Goal: Task Accomplishment & Management: Manage account settings

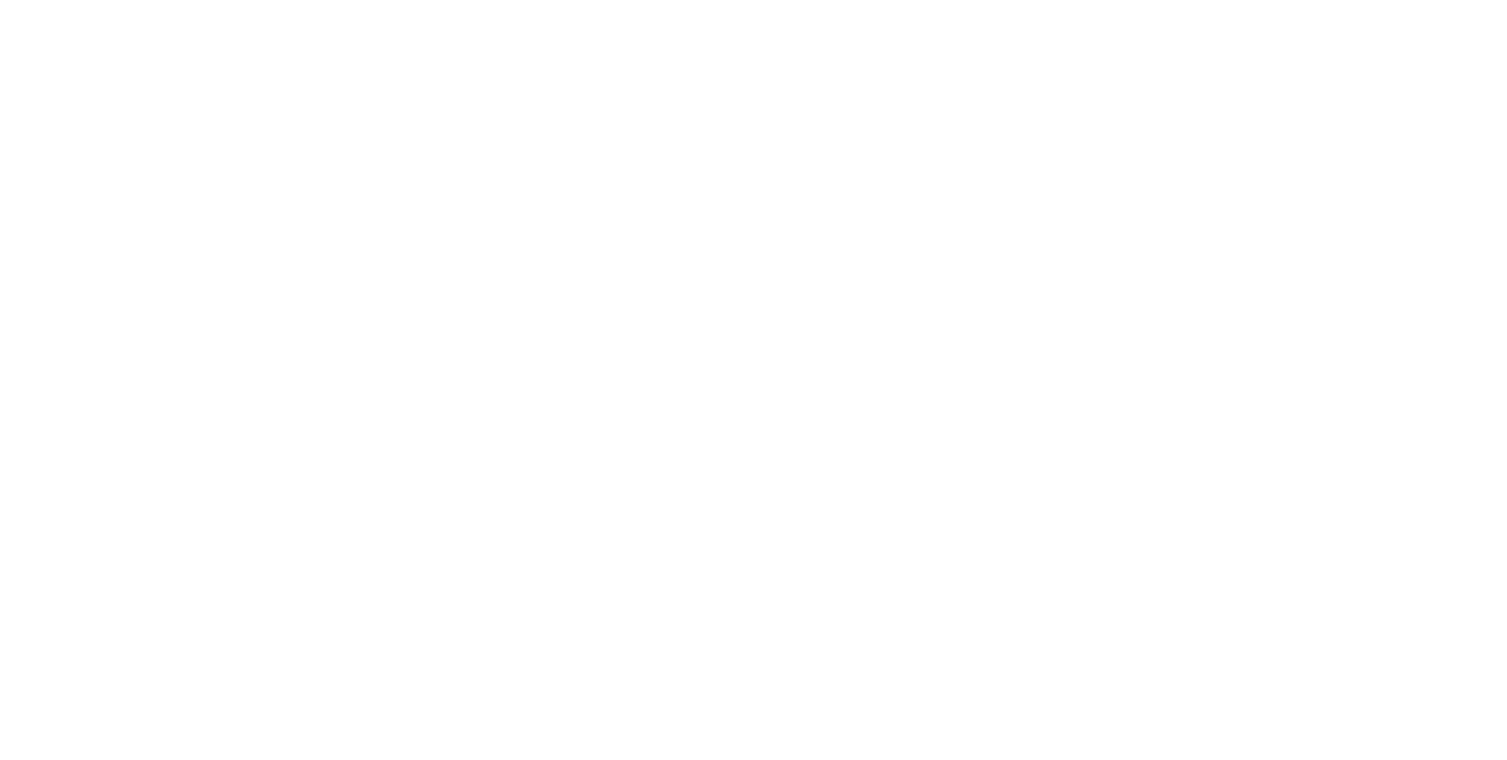
click at [1451, 0] on html at bounding box center [753, 0] width 1507 height 0
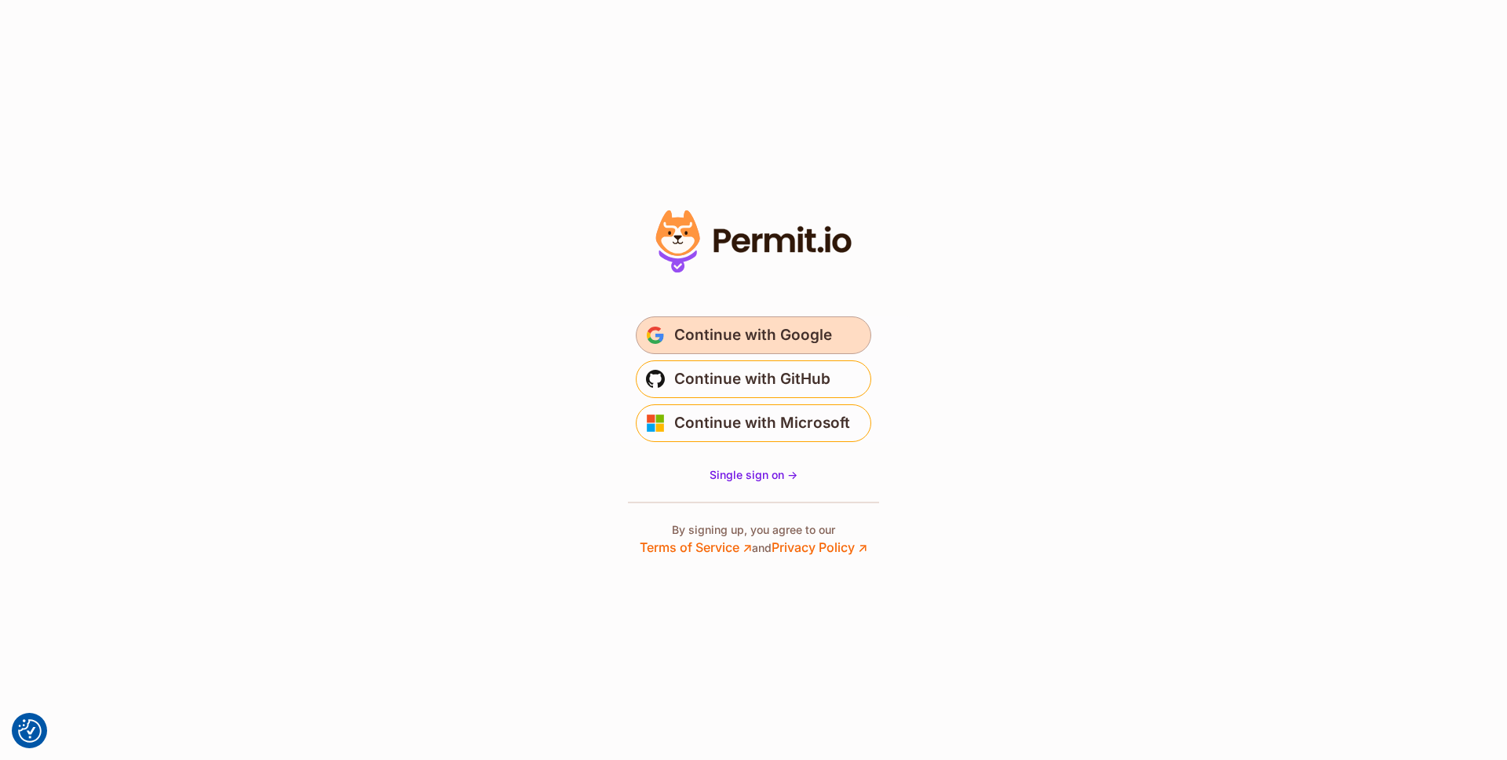
click at [709, 324] on span "Continue with Google" at bounding box center [753, 335] width 158 height 25
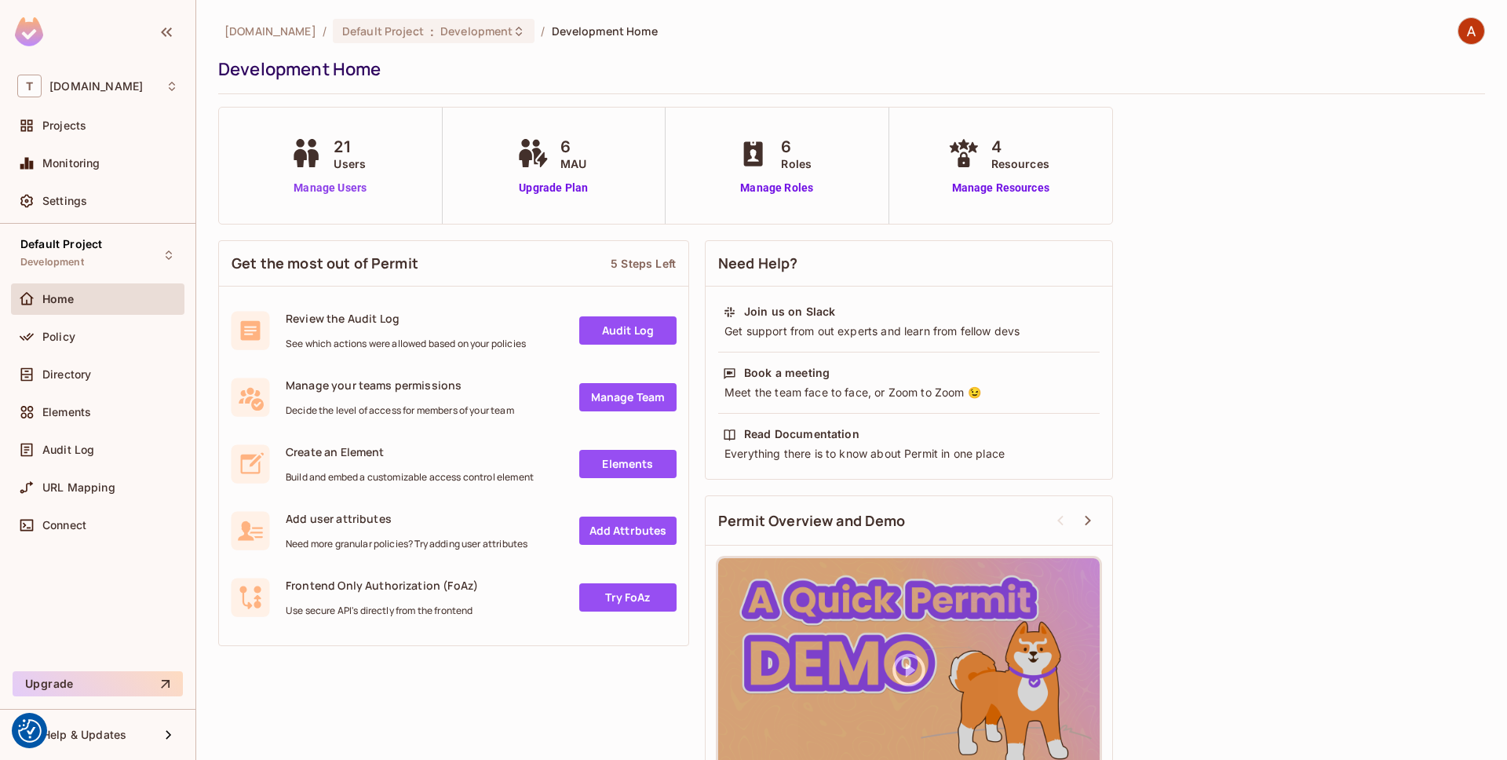
click at [340, 187] on link "Manage Users" at bounding box center [329, 188] width 87 height 16
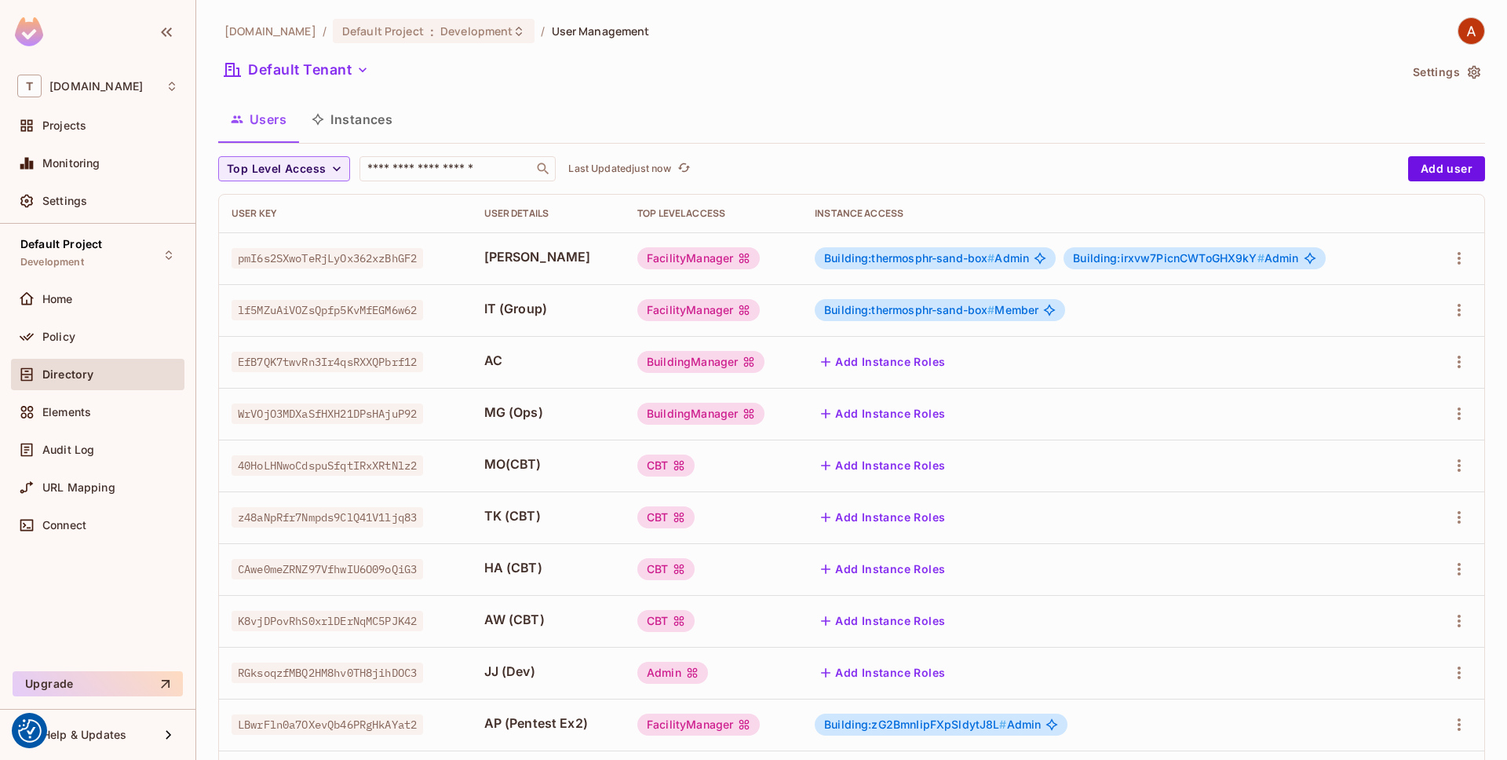
click at [886, 365] on button "Add Instance Roles" at bounding box center [882, 361] width 137 height 25
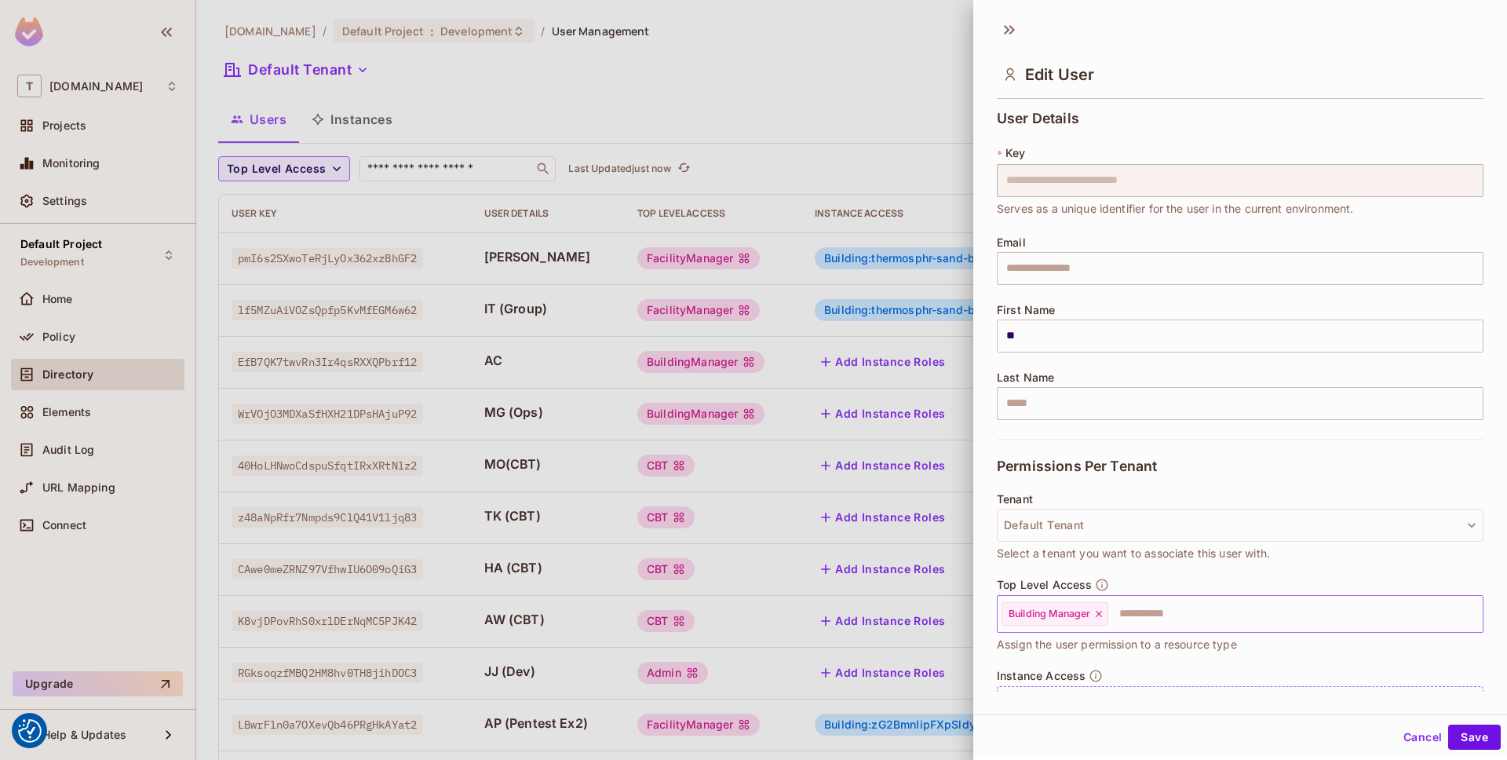
click at [1048, 616] on span "Building Manager" at bounding box center [1049, 613] width 82 height 13
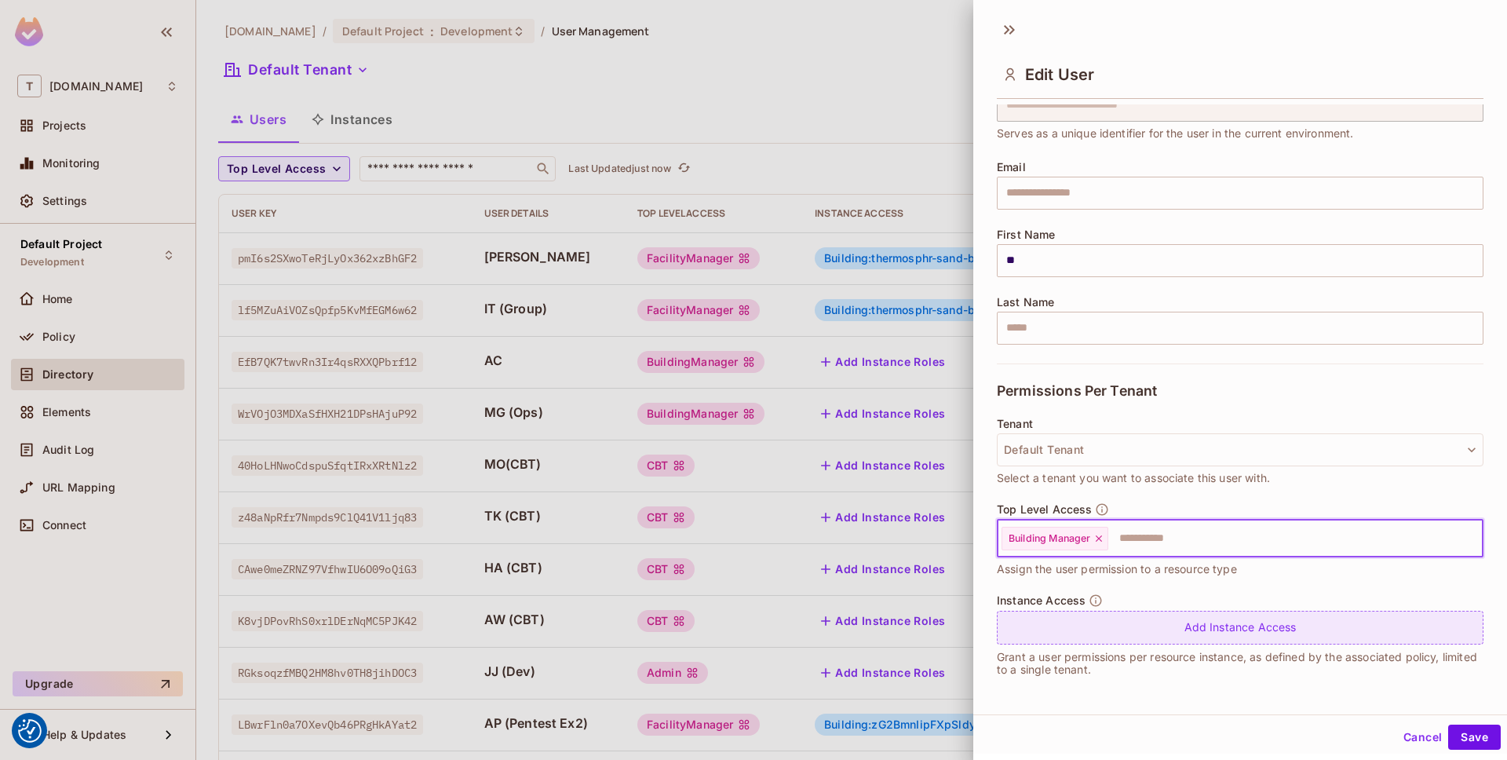
click at [1178, 632] on div "Add Instance Access" at bounding box center [1240, 627] width 487 height 34
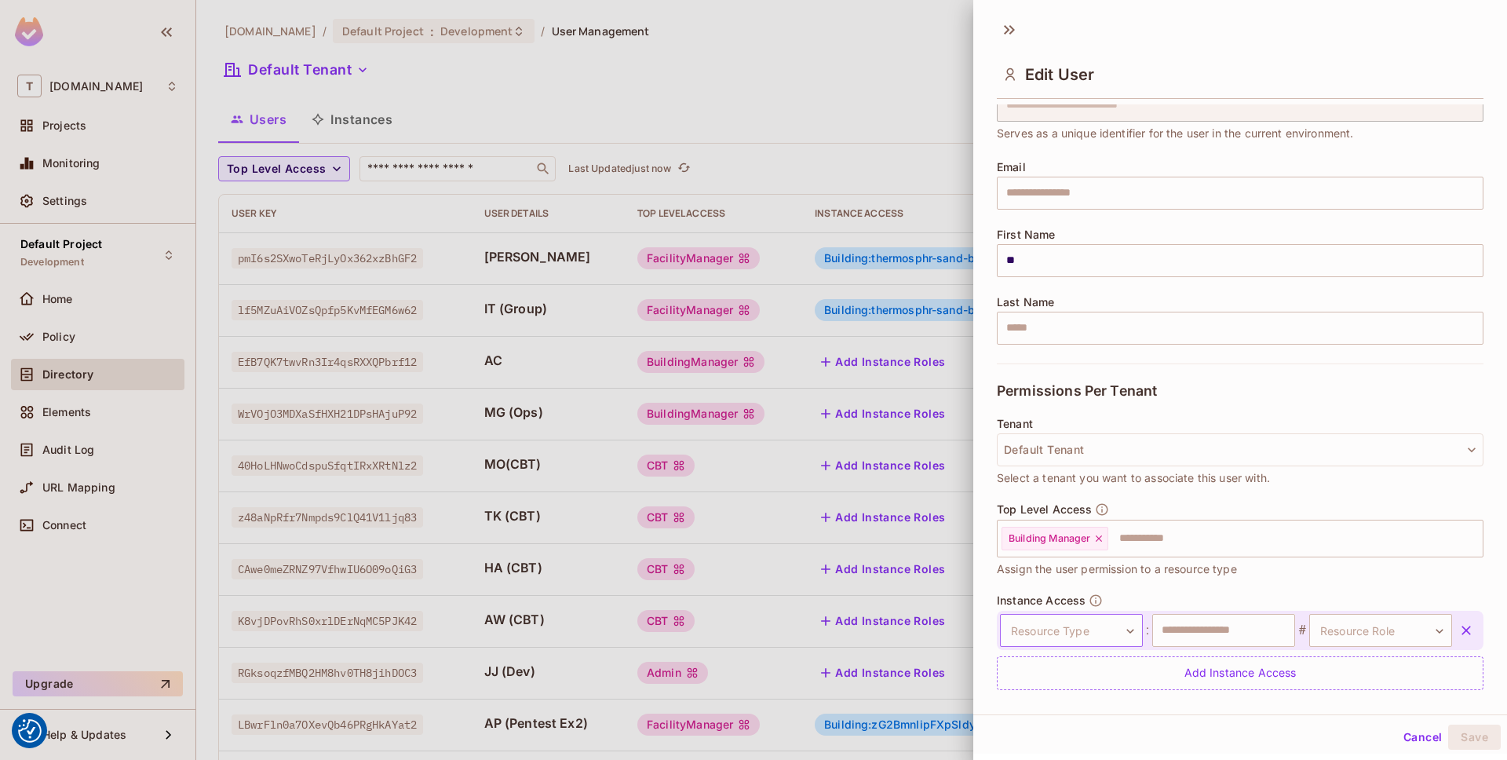
click at [1070, 629] on body "We use cookies to enhance your browsing experience, serve personalized ads or c…" at bounding box center [753, 380] width 1507 height 760
click at [1067, 638] on li "Building" at bounding box center [1068, 642] width 144 height 28
click at [1069, 541] on span "Building Manager" at bounding box center [1049, 538] width 82 height 13
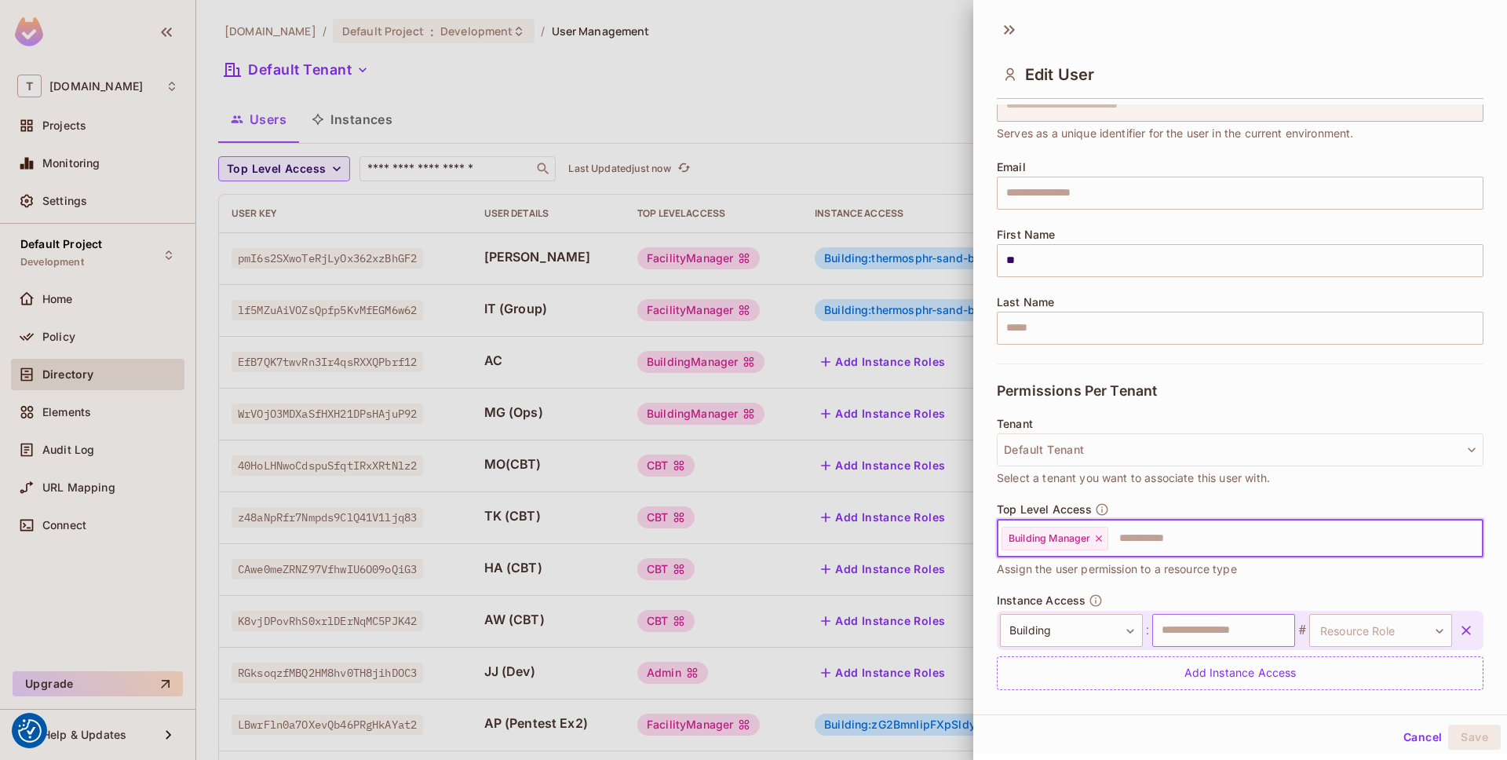
click at [1212, 639] on input "text" at bounding box center [1223, 630] width 143 height 33
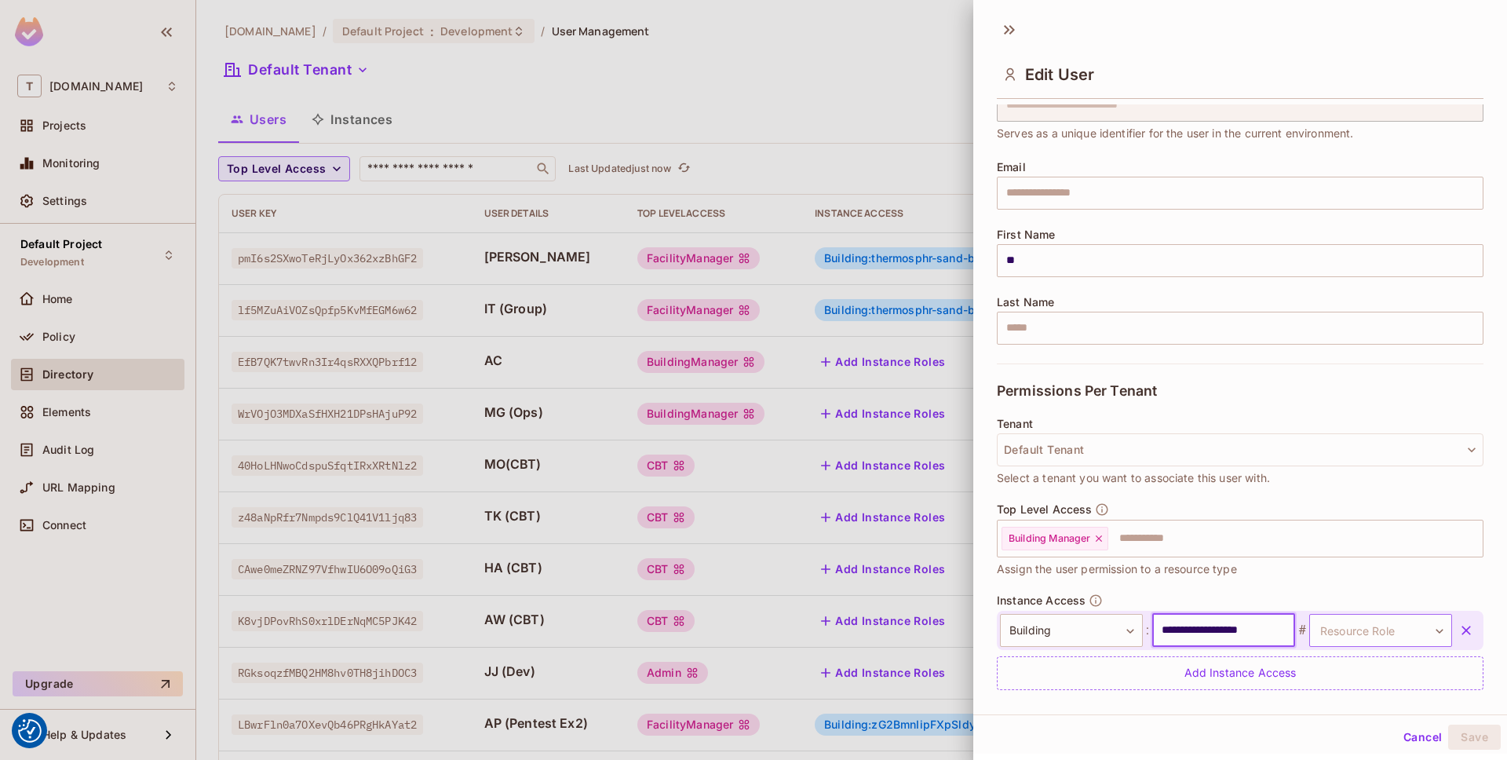
type input "**********"
click at [1378, 635] on body "We use cookies to enhance your browsing experience, serve personalized ads or c…" at bounding box center [753, 380] width 1507 height 760
click at [1368, 731] on li "Member" at bounding box center [1378, 726] width 144 height 28
click at [1460, 740] on button "Save" at bounding box center [1474, 736] width 53 height 25
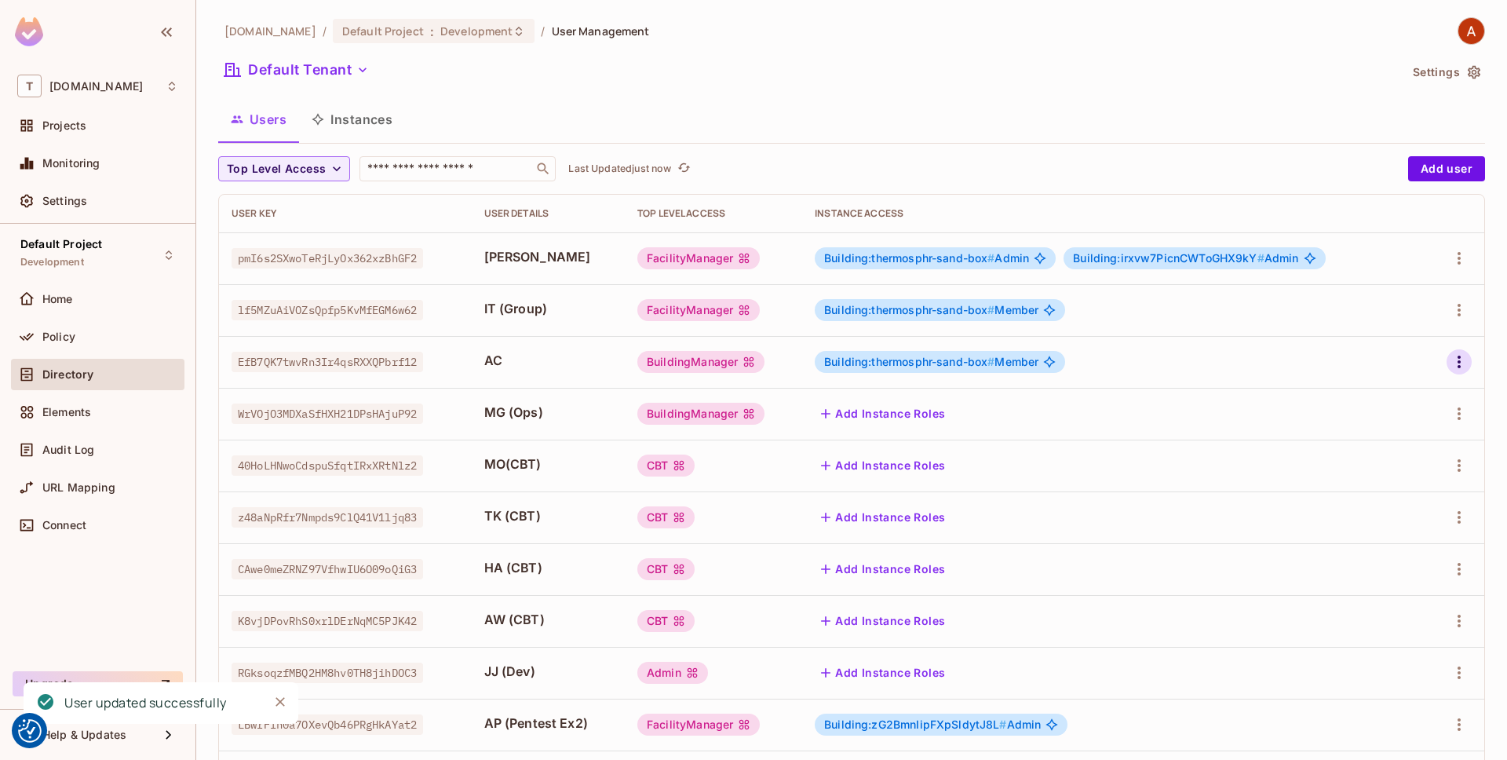
click at [1466, 370] on icon "button" at bounding box center [1458, 361] width 19 height 19
click at [1409, 399] on li "Edit" at bounding box center [1390, 398] width 139 height 35
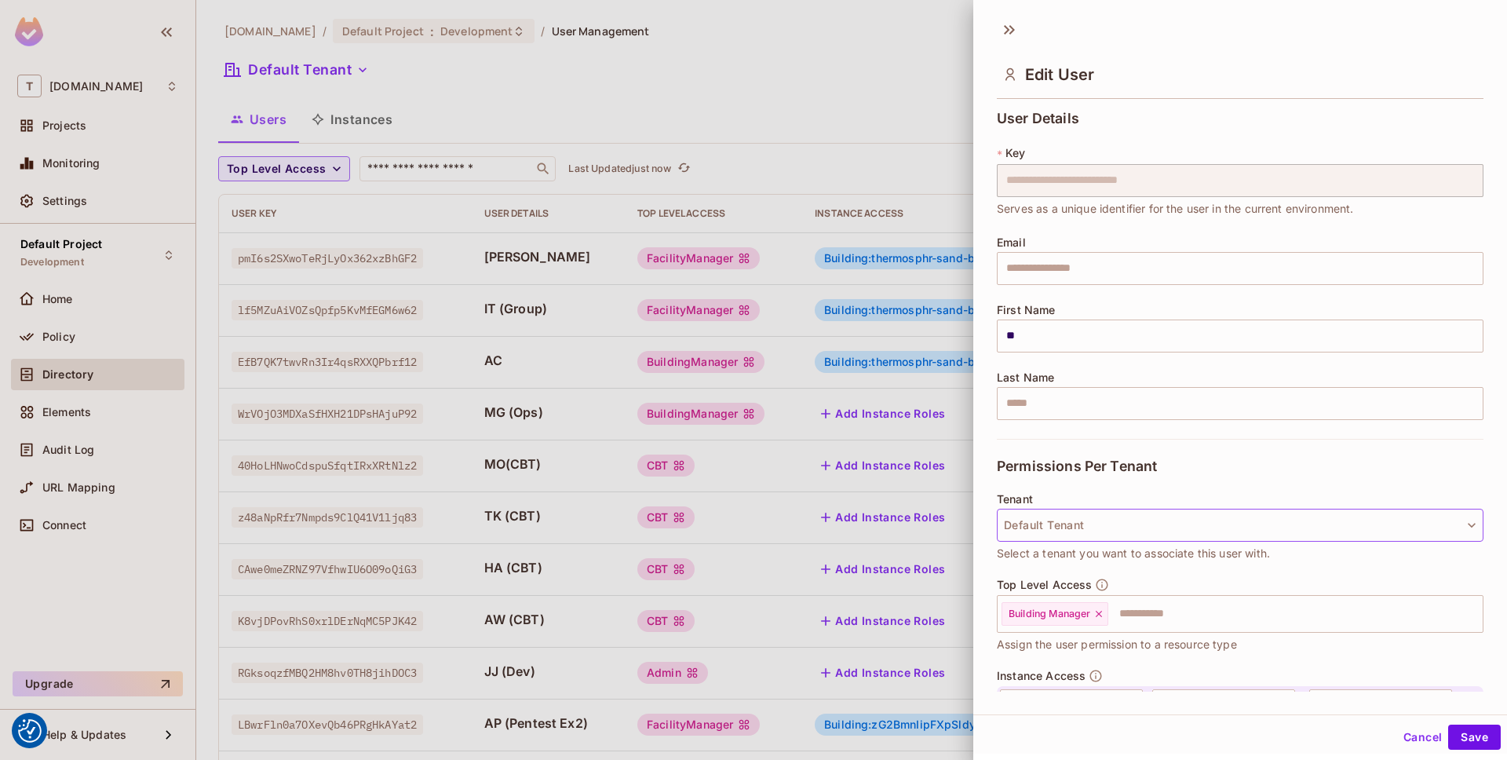
click at [1201, 521] on button "Default Tenant" at bounding box center [1240, 524] width 487 height 33
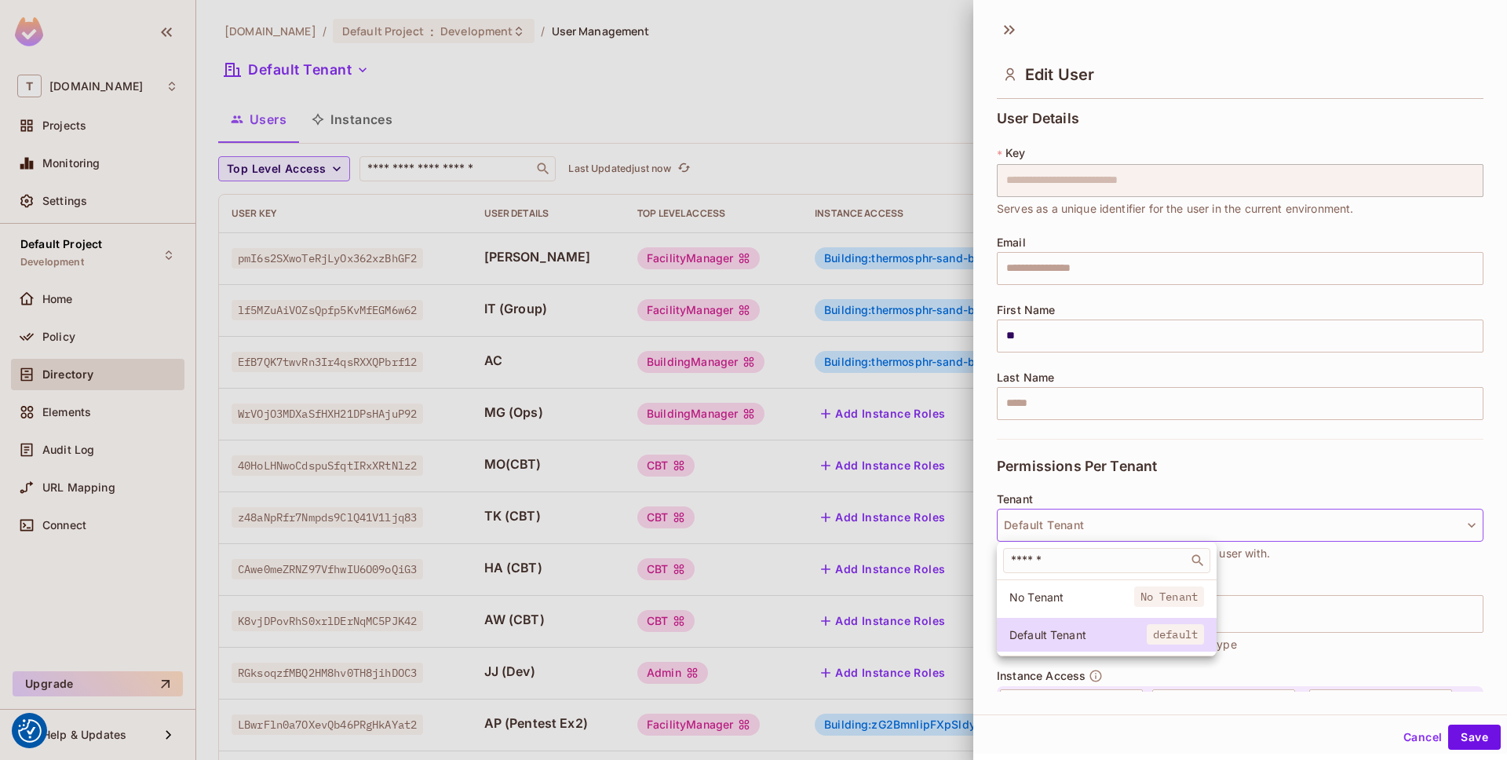
click at [1243, 479] on div at bounding box center [753, 380] width 1507 height 760
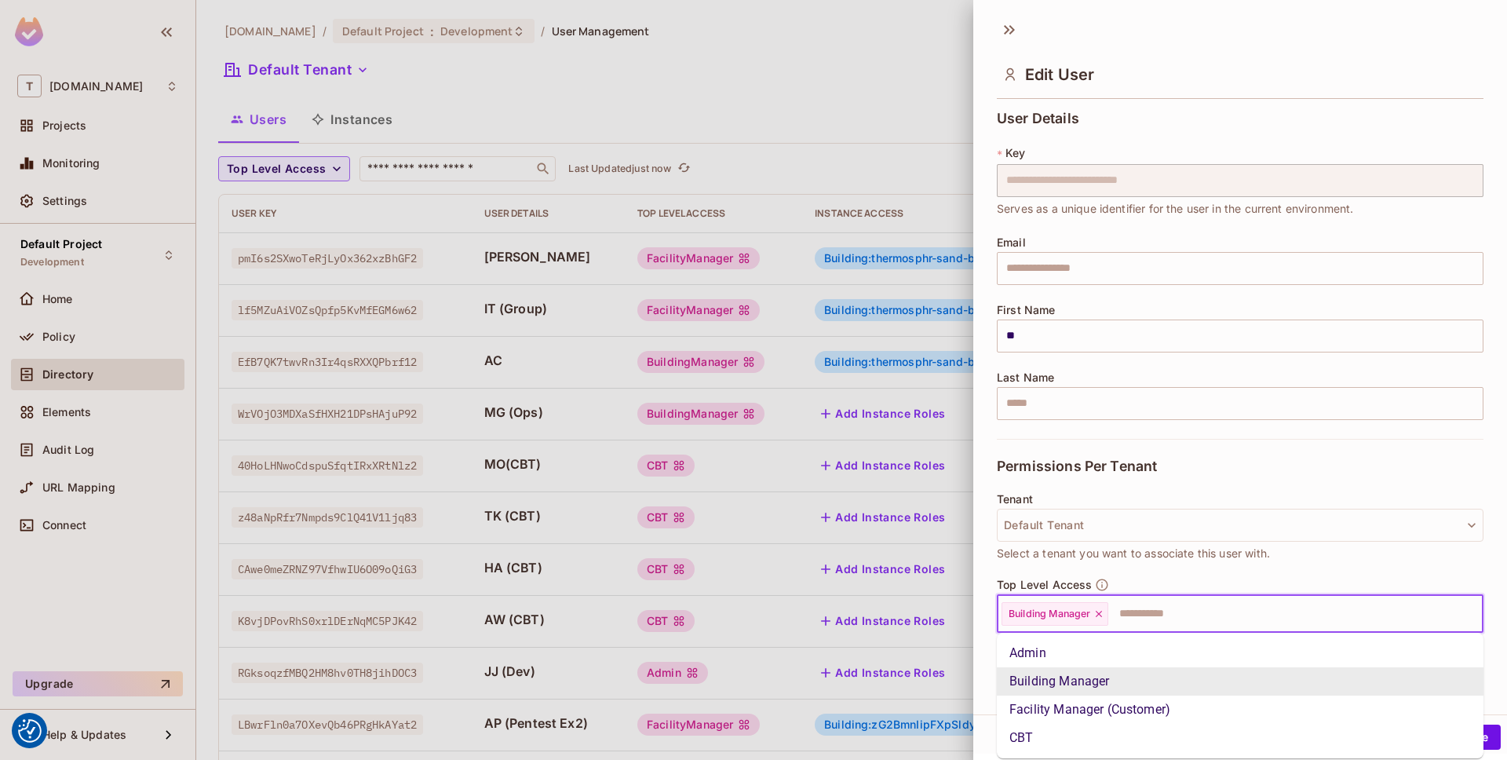
click at [1284, 619] on input "text" at bounding box center [1281, 613] width 343 height 31
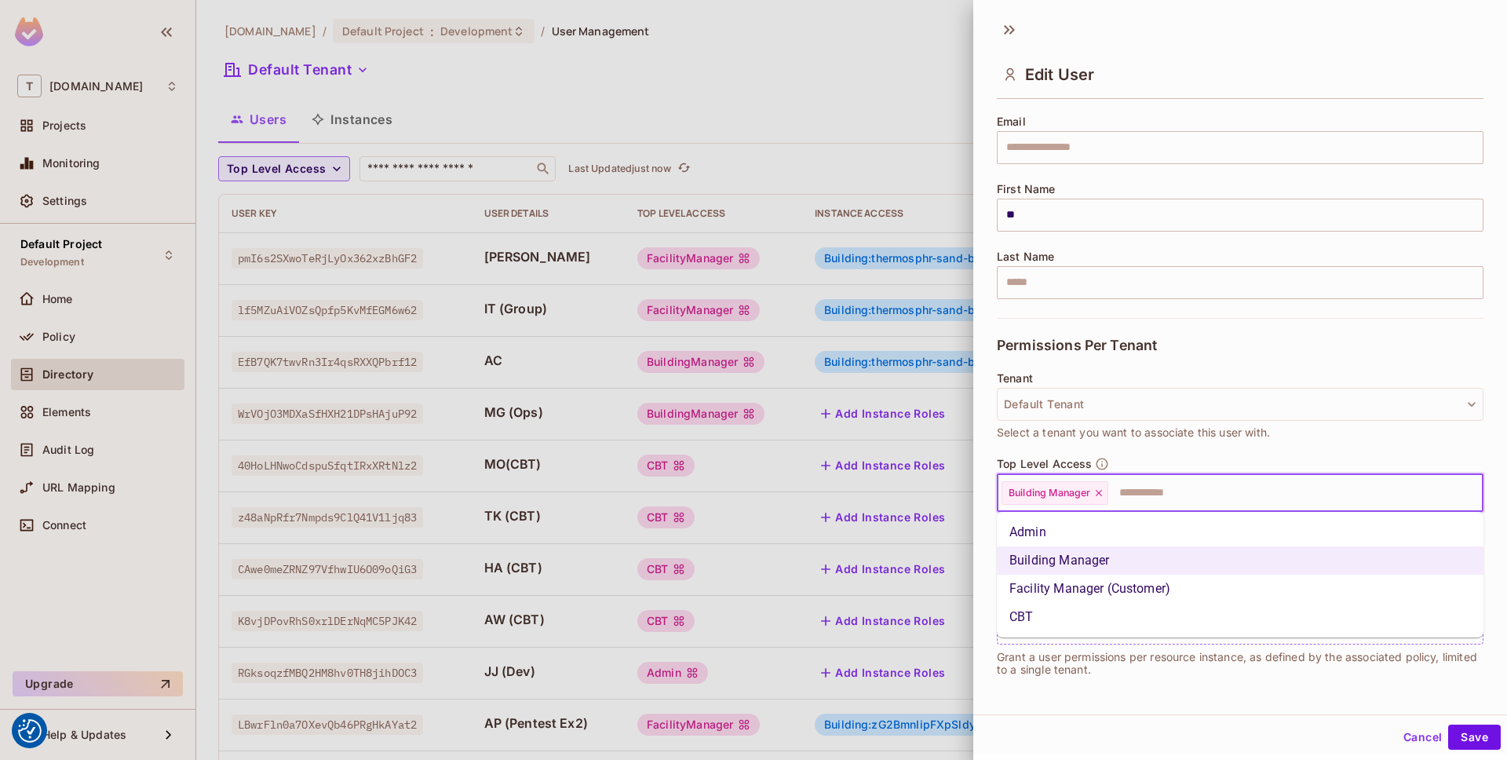
click at [1133, 679] on div "**********" at bounding box center [1240, 620] width 487 height 144
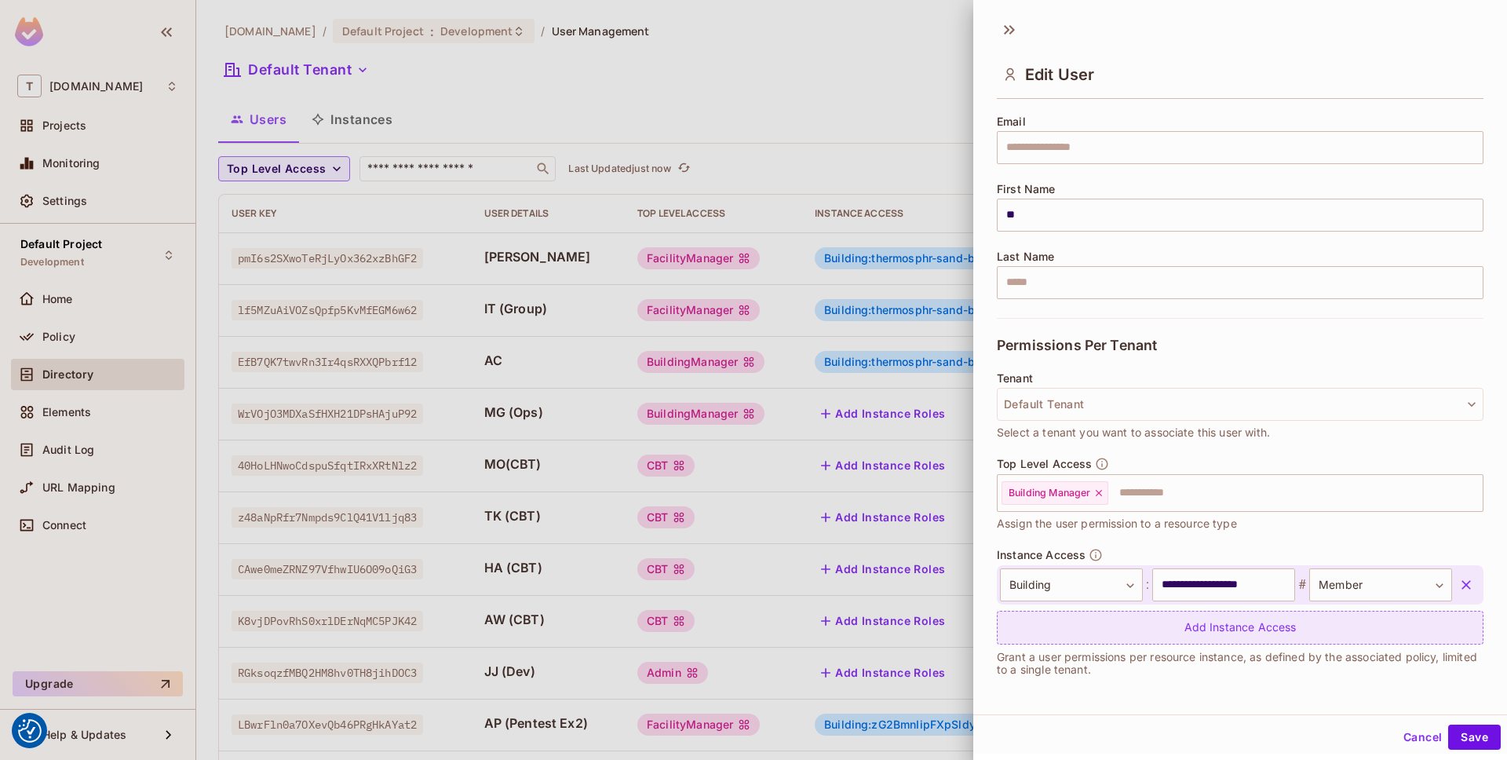
click at [1249, 636] on div "Add Instance Access" at bounding box center [1240, 627] width 487 height 34
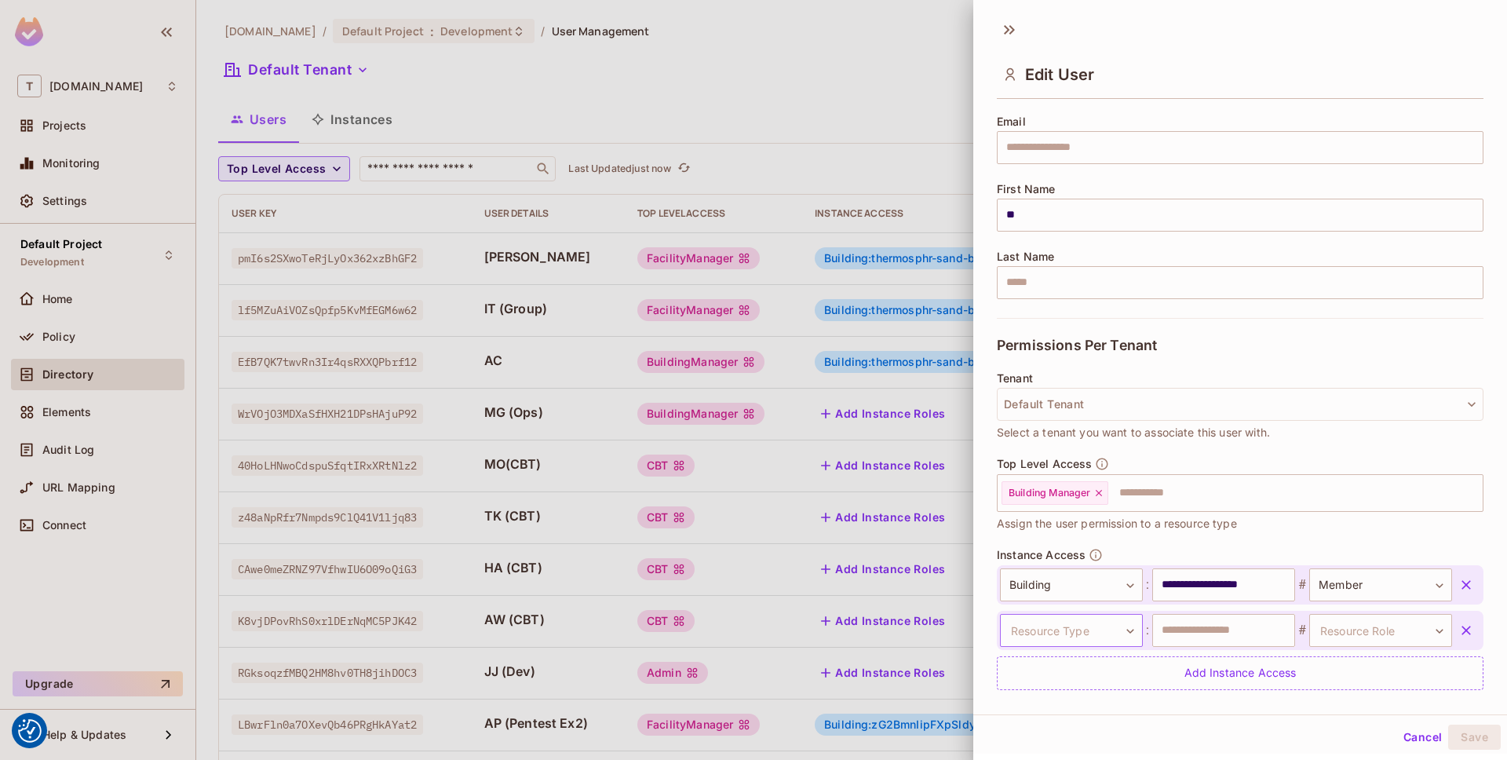
click at [1054, 634] on body "We use cookies to enhance your browsing experience, serve personalized ads or c…" at bounding box center [753, 380] width 1507 height 760
click at [1085, 665] on li "View" at bounding box center [1068, 670] width 144 height 28
click at [1244, 635] on input "text" at bounding box center [1223, 630] width 143 height 33
click at [1118, 633] on body "We use cookies to enhance your browsing experience, serve personalized ads or c…" at bounding box center [753, 380] width 1507 height 760
click at [1368, 630] on div at bounding box center [753, 380] width 1507 height 760
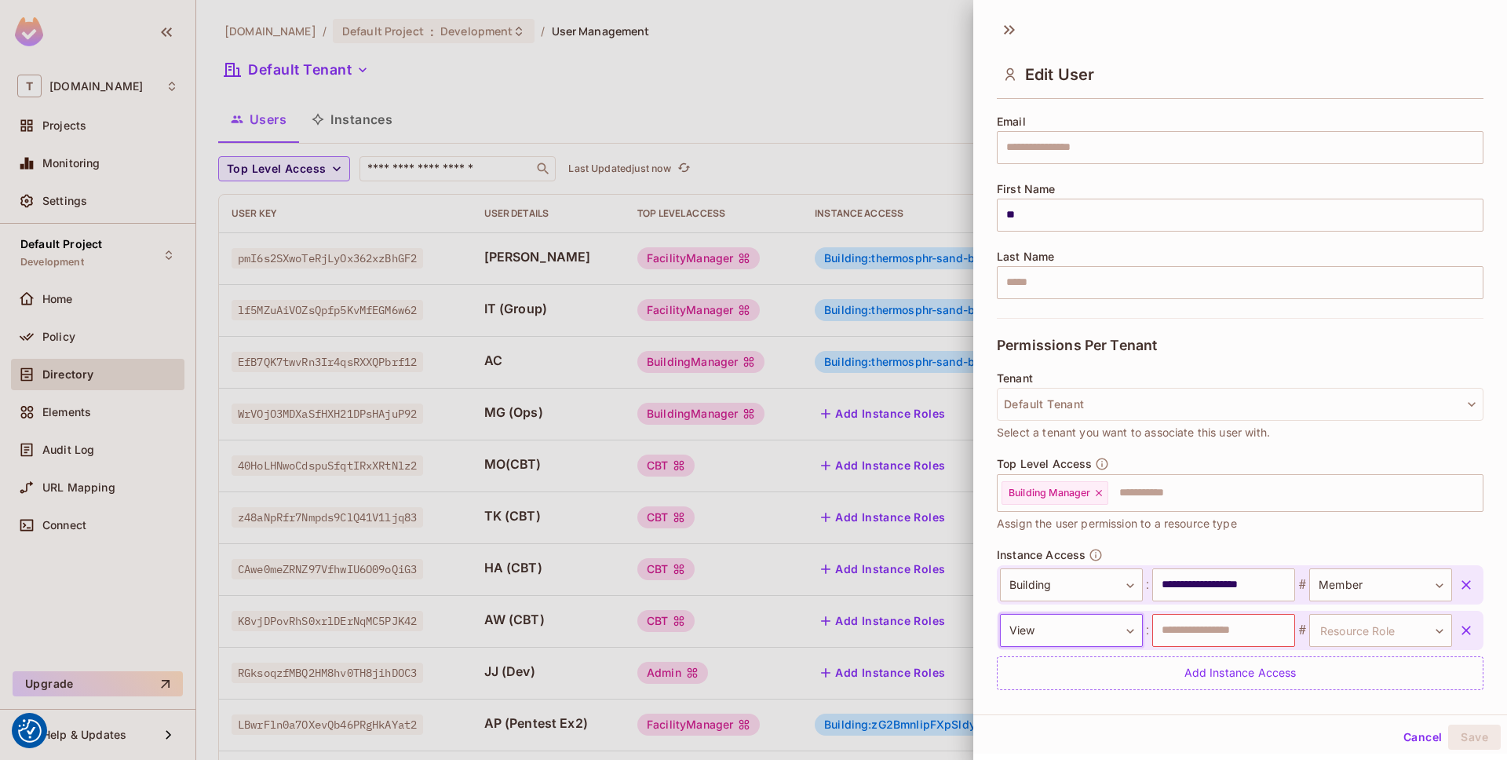
click at [1368, 630] on div "Building View Portfolio Menu" at bounding box center [753, 380] width 1507 height 760
click at [1368, 630] on body "We use cookies to enhance your browsing experience, serve personalized ads or c…" at bounding box center [753, 380] width 1507 height 760
click at [1197, 635] on div at bounding box center [753, 380] width 1507 height 760
click at [1197, 635] on input "text" at bounding box center [1223, 630] width 143 height 33
click at [1137, 629] on body "We use cookies to enhance your browsing experience, serve personalized ads or c…" at bounding box center [753, 380] width 1507 height 760
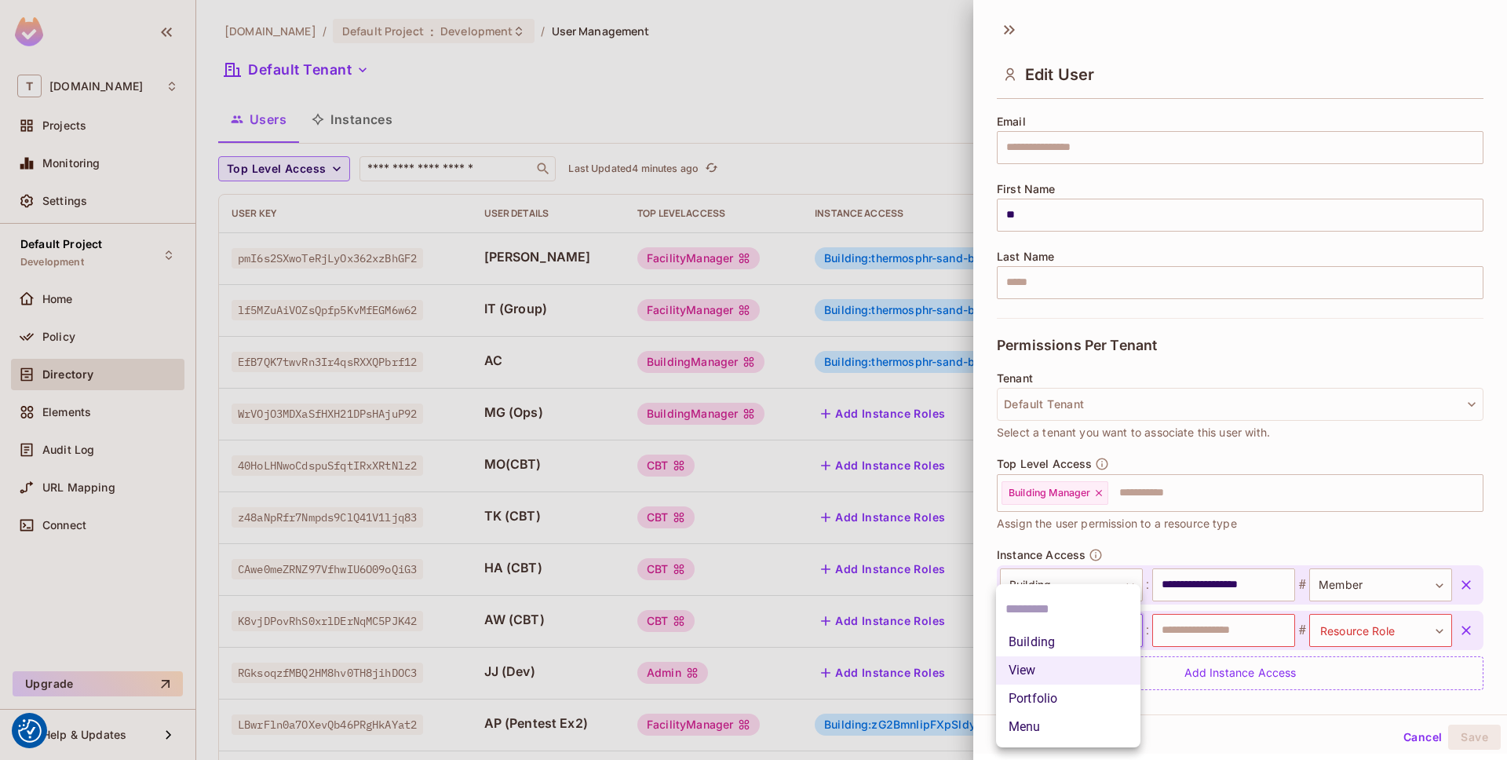
click at [1240, 722] on div at bounding box center [753, 380] width 1507 height 760
click at [1411, 729] on button "Cancel" at bounding box center [1422, 736] width 51 height 25
